Goal: Information Seeking & Learning: Learn about a topic

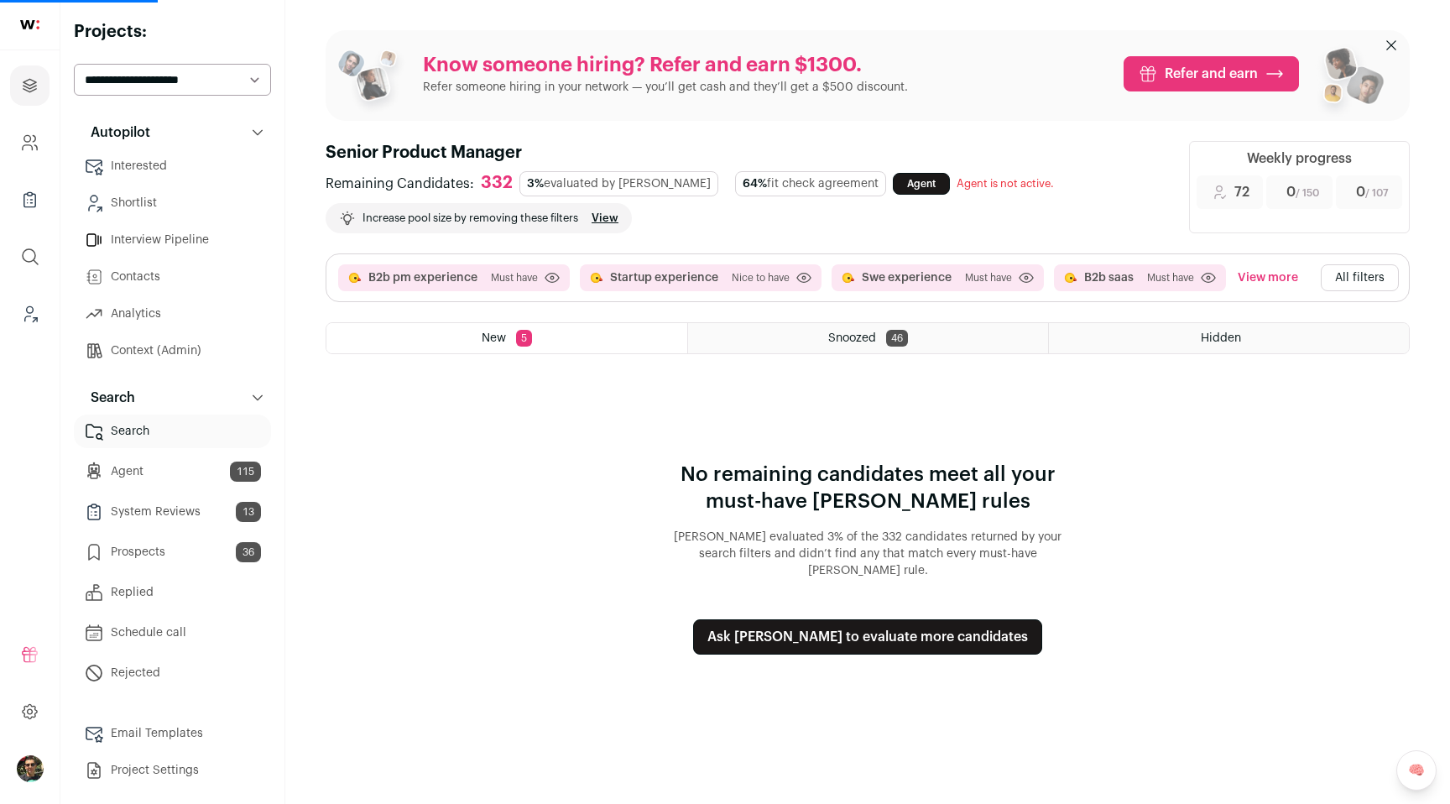
select select "**"
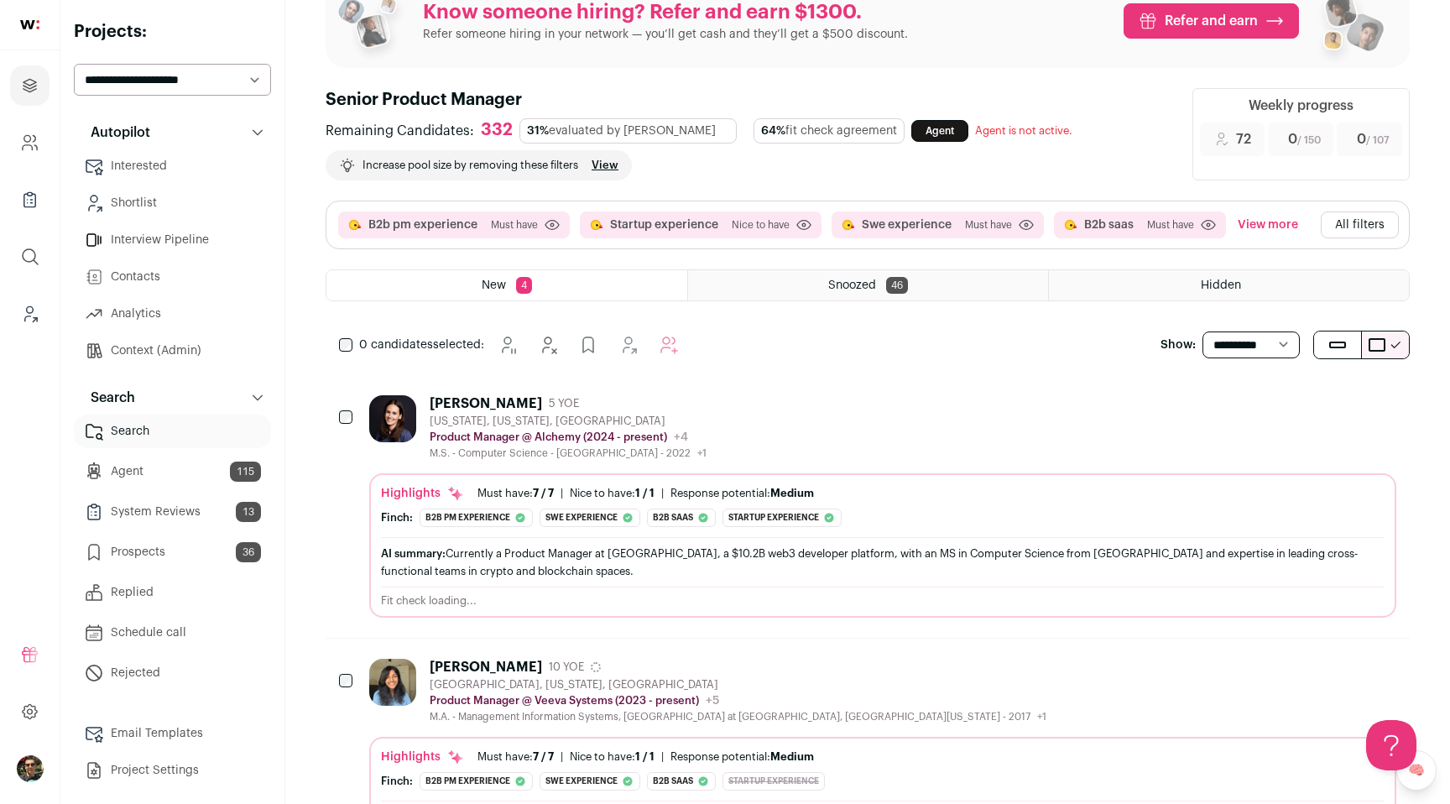
scroll to position [57, 0]
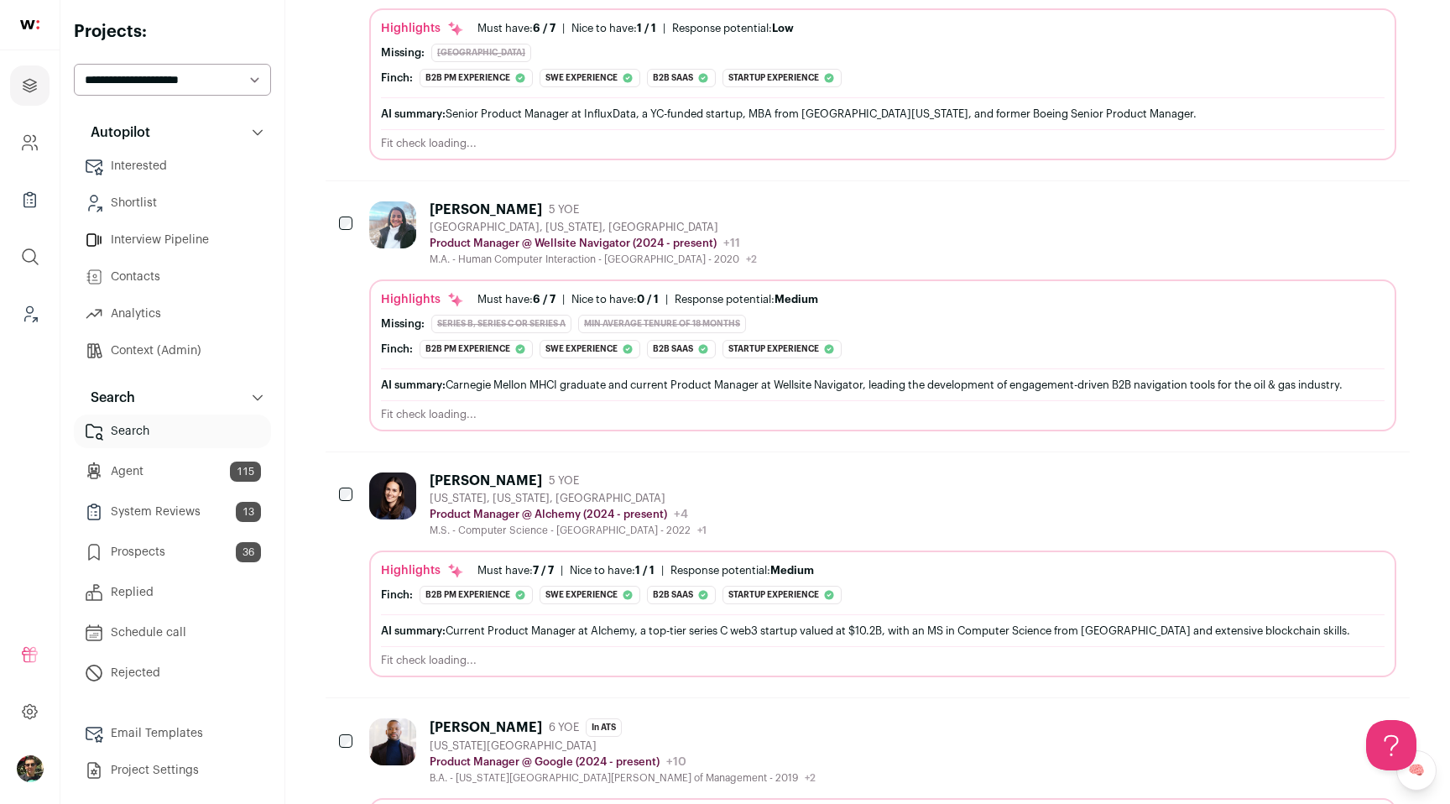
scroll to position [789, 0]
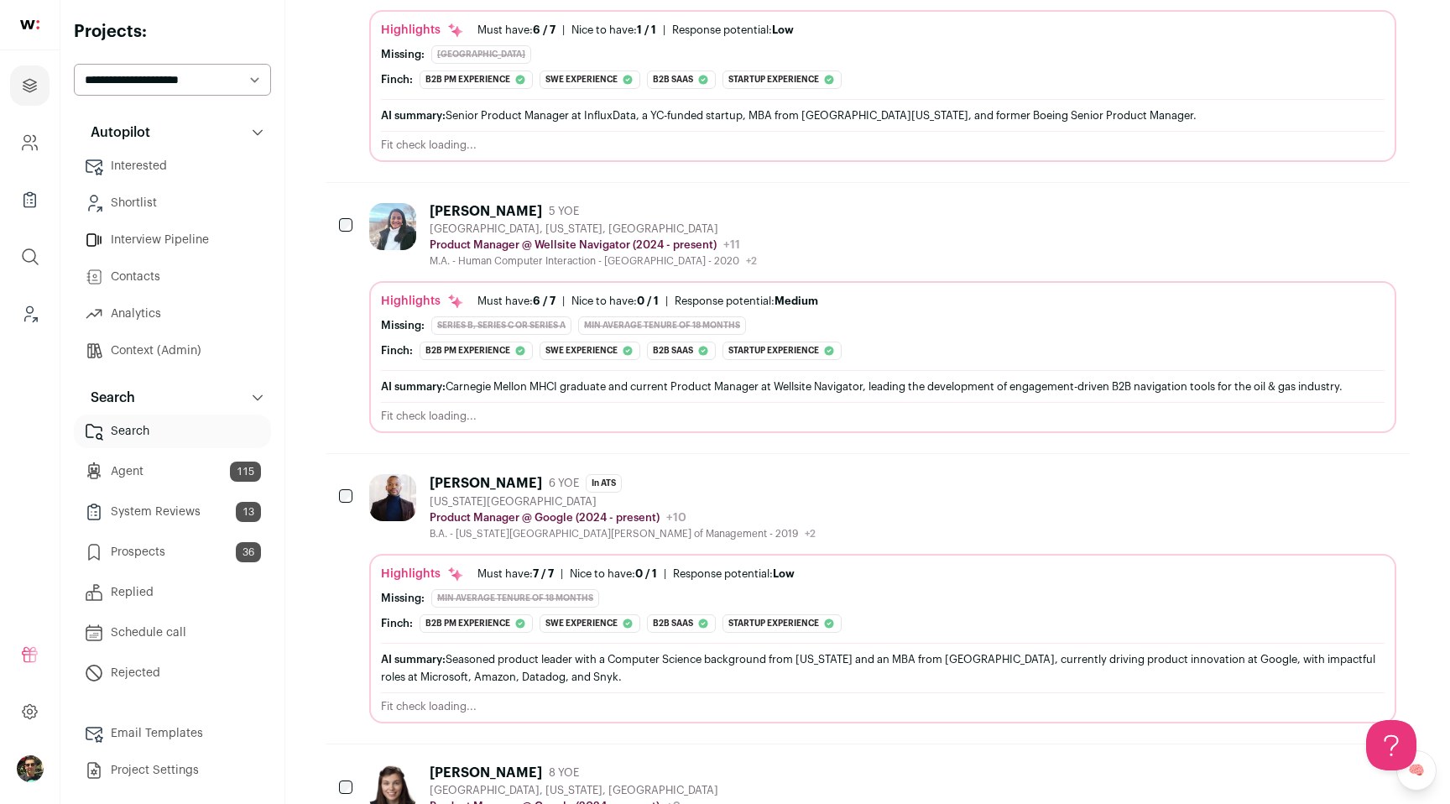
click at [779, 313] on div "Highlights Must have: 6 / 7 How many must haves have been fulfilled? | [GEOGRAP…" at bounding box center [882, 326] width 1003 height 67
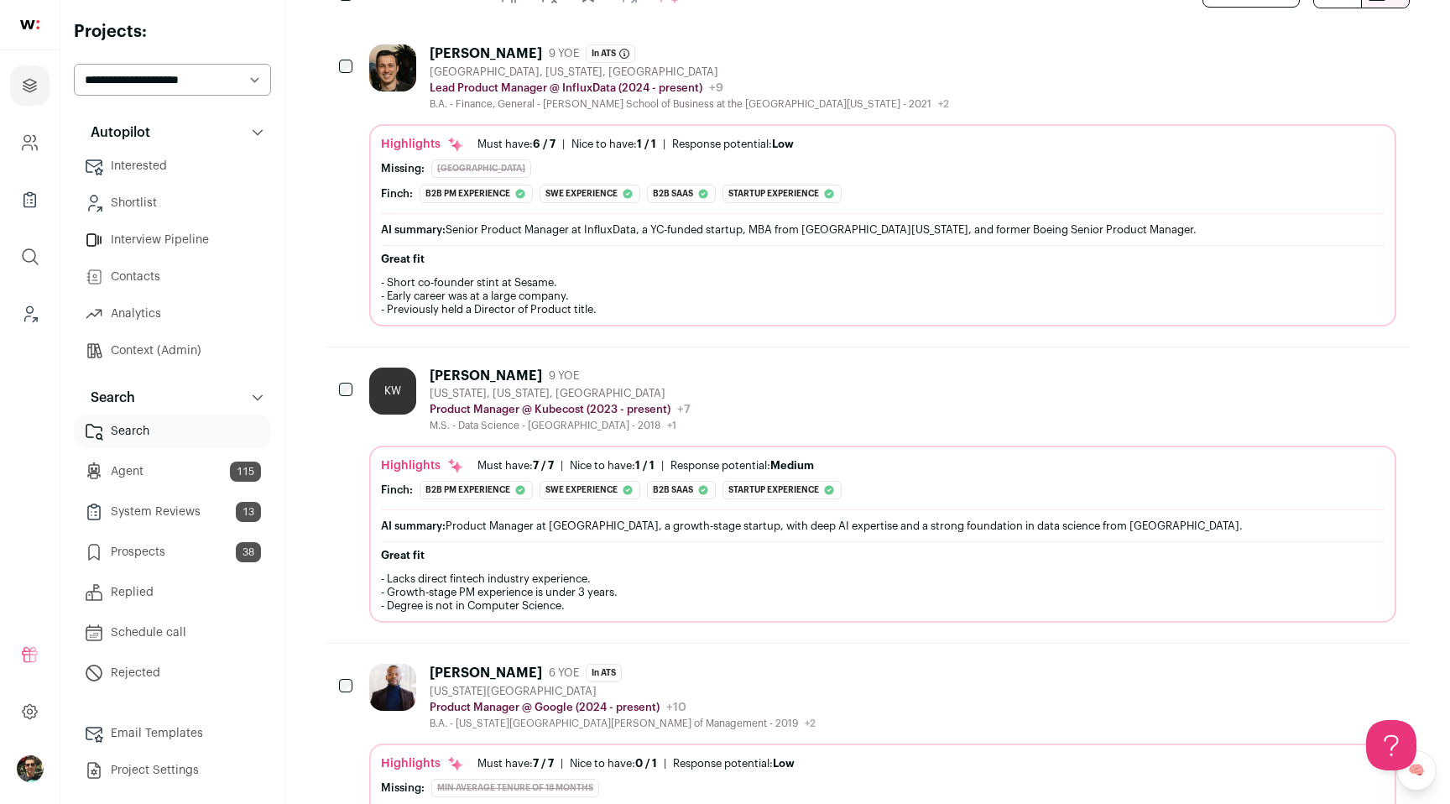
scroll to position [397, 0]
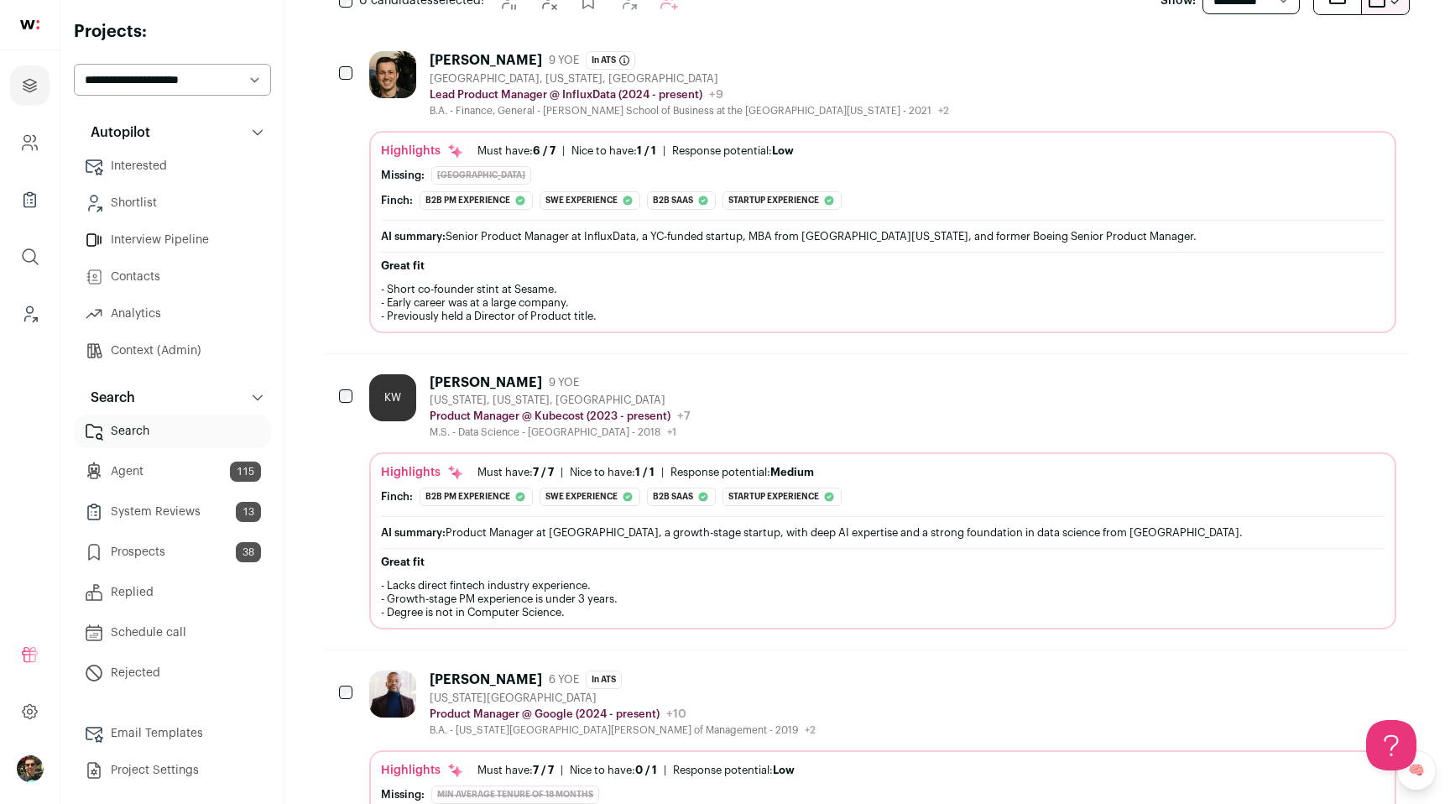
click at [635, 108] on div "B.A. - Finance, General - [PERSON_NAME] School of Business at the [GEOGRAPHIC_D…" at bounding box center [689, 110] width 519 height 13
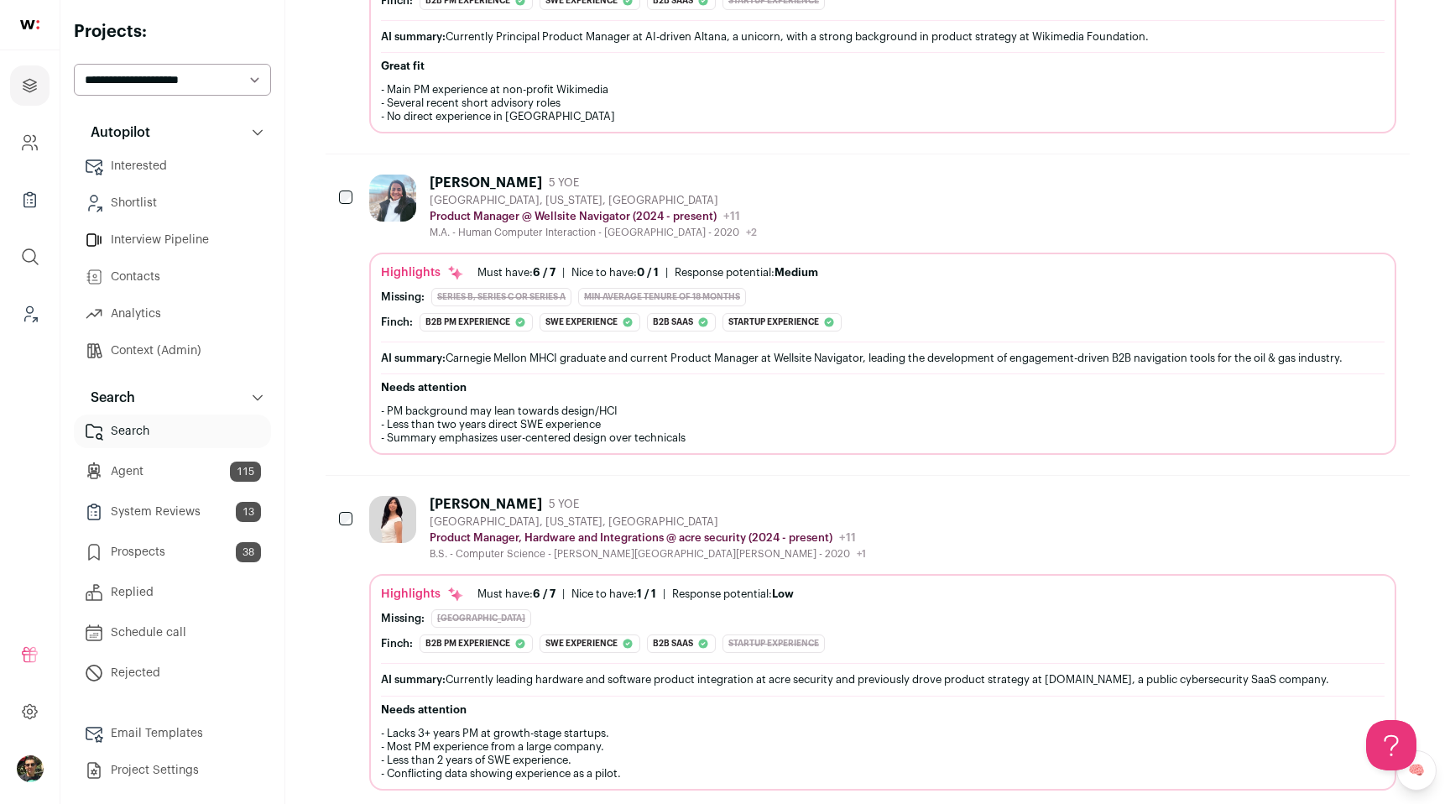
scroll to position [1849, 0]
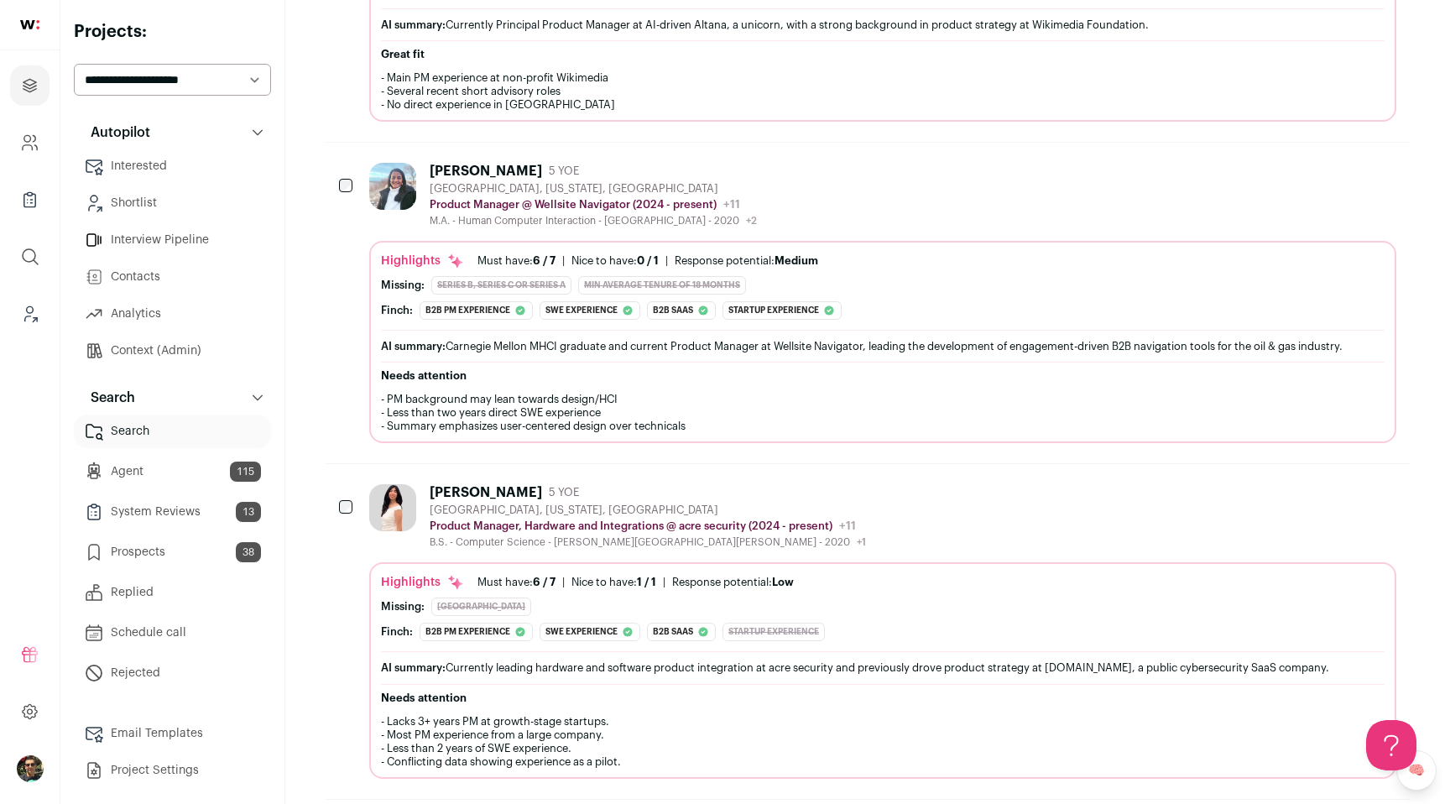
click at [910, 291] on div "Missing: Series B, Series C or Series A min average tenure of 18 months" at bounding box center [882, 285] width 1003 height 18
click at [849, 236] on div "[PERSON_NAME] 5 YOE [GEOGRAPHIC_DATA], [US_STATE], [GEOGRAPHIC_DATA] Product Ma…" at bounding box center [882, 303] width 1027 height 280
